Goal: Check status: Check status

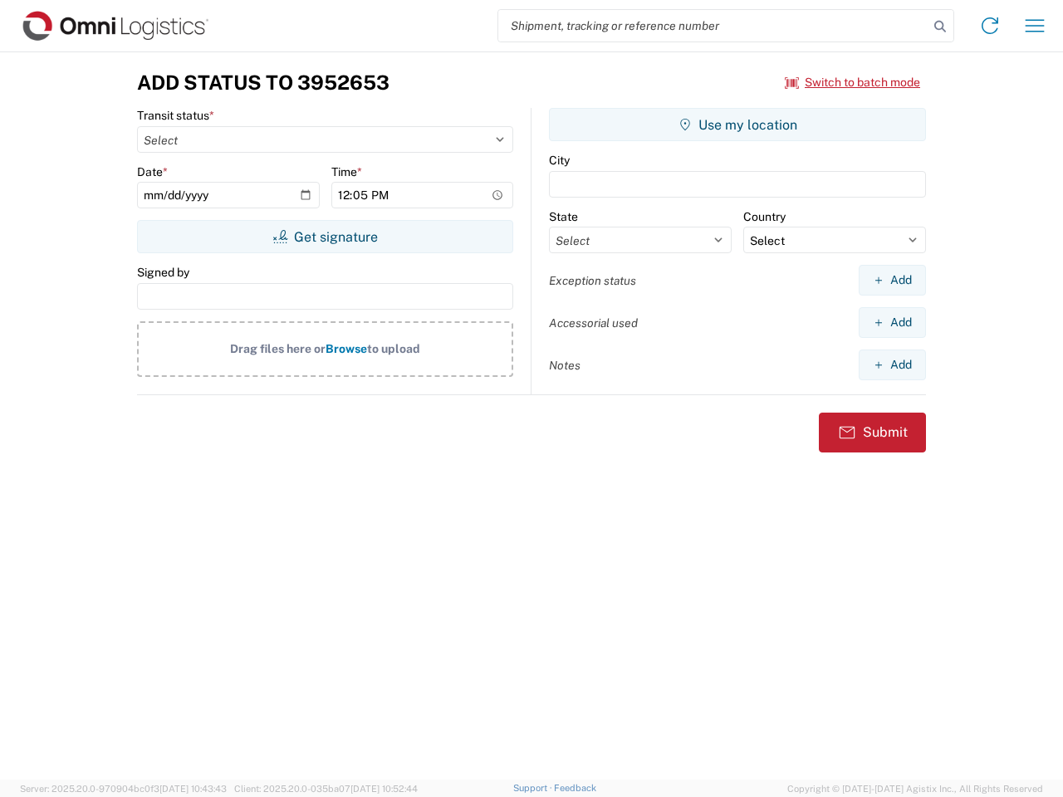
click at [713, 26] on input "search" at bounding box center [713, 26] width 430 height 32
click at [940, 27] on icon at bounding box center [939, 26] width 23 height 23
click at [990, 26] on icon at bounding box center [990, 25] width 27 height 27
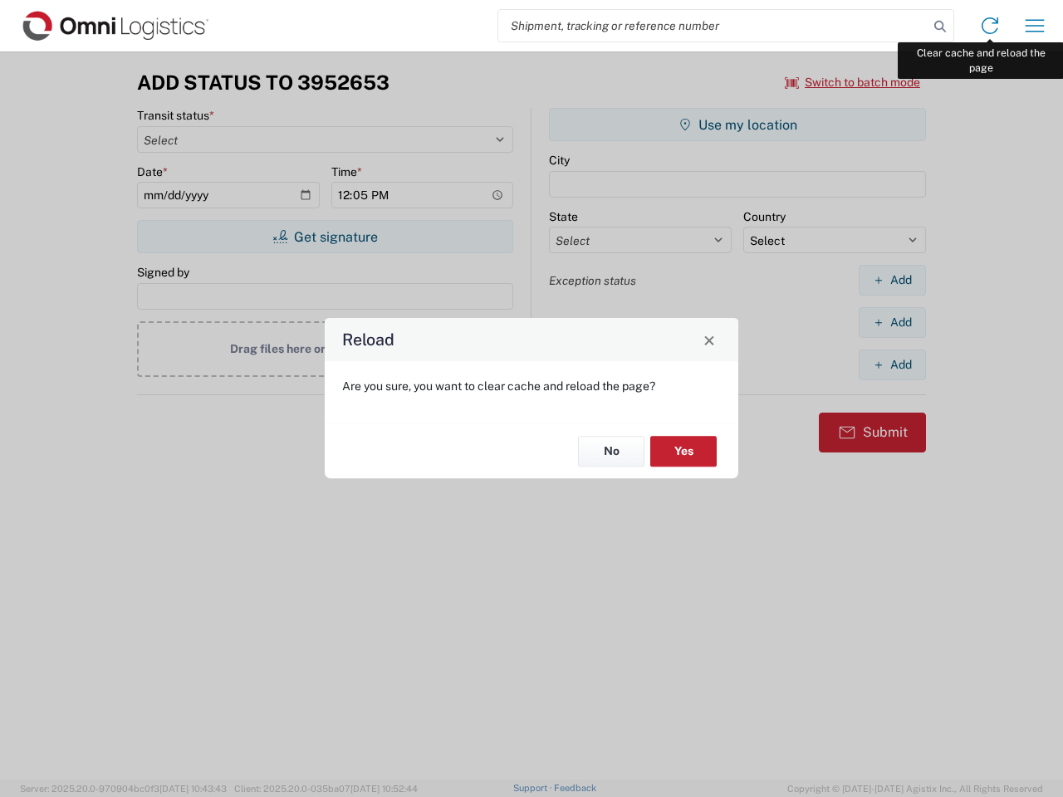
click at [1035, 26] on div "Reload Are you sure, you want to clear cache and reload the page? No Yes" at bounding box center [531, 398] width 1063 height 797
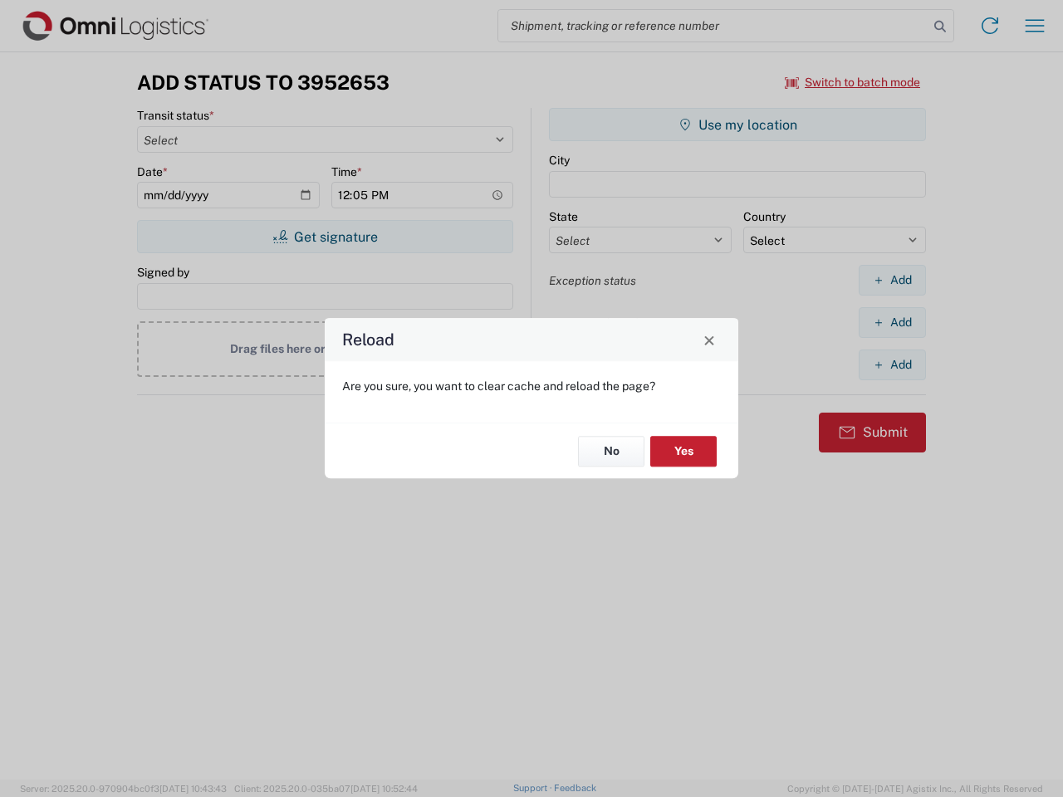
click at [853, 82] on div "Reload Are you sure, you want to clear cache and reload the page? No Yes" at bounding box center [531, 398] width 1063 height 797
click at [325, 237] on div "Reload Are you sure, you want to clear cache and reload the page? No Yes" at bounding box center [531, 398] width 1063 height 797
click at [737, 125] on div "Reload Are you sure, you want to clear cache and reload the page? No Yes" at bounding box center [531, 398] width 1063 height 797
click at [892, 280] on div "Reload Are you sure, you want to clear cache and reload the page? No Yes" at bounding box center [531, 398] width 1063 height 797
click at [892, 322] on div "Reload Are you sure, you want to clear cache and reload the page? No Yes" at bounding box center [531, 398] width 1063 height 797
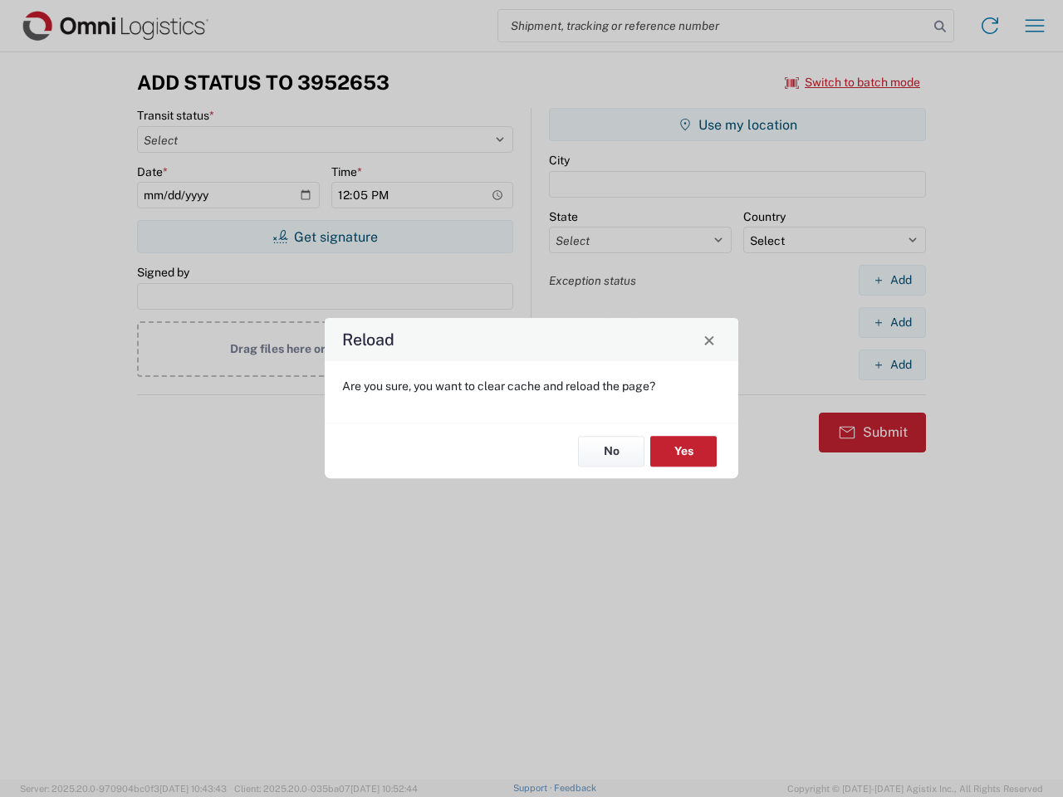
click at [892, 365] on div "Reload Are you sure, you want to clear cache and reload the page? No Yes" at bounding box center [531, 398] width 1063 height 797
